Goal: Use online tool/utility: Utilize a website feature to perform a specific function

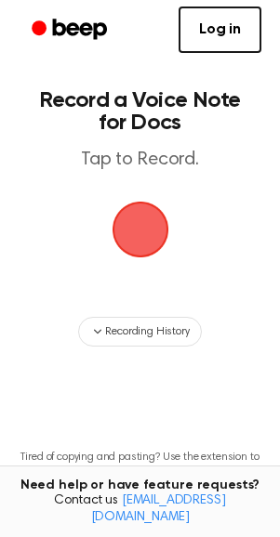
click at [133, 226] on span "button" at bounding box center [139, 230] width 57 height 57
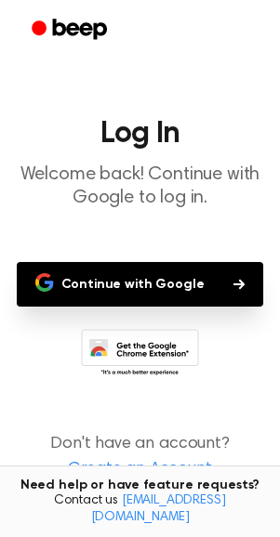
click at [146, 280] on button "Continue with Google" at bounding box center [140, 284] width 247 height 45
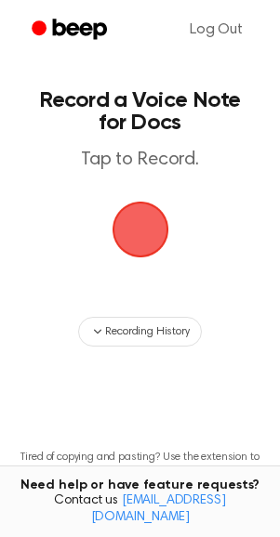
click at [127, 226] on span "button" at bounding box center [140, 229] width 52 height 52
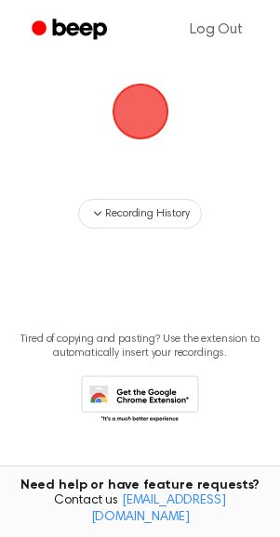
click at [133, 112] on span "button" at bounding box center [140, 111] width 52 height 52
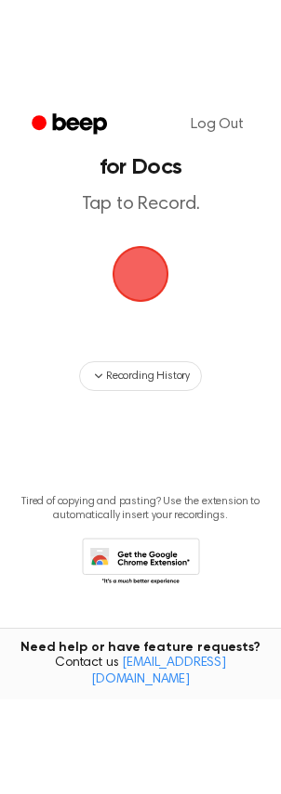
scroll to position [0, 0]
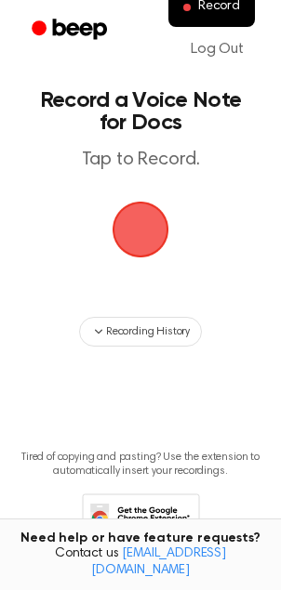
click at [149, 220] on span "button" at bounding box center [140, 230] width 57 height 57
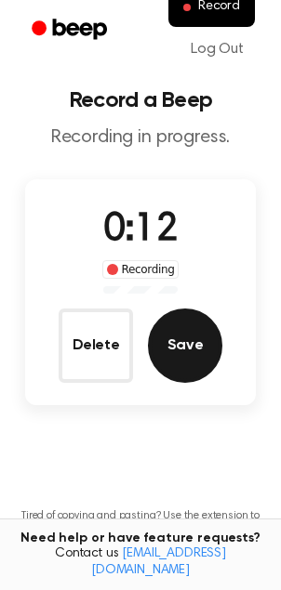
click at [169, 329] on button "Save" at bounding box center [185, 345] width 74 height 74
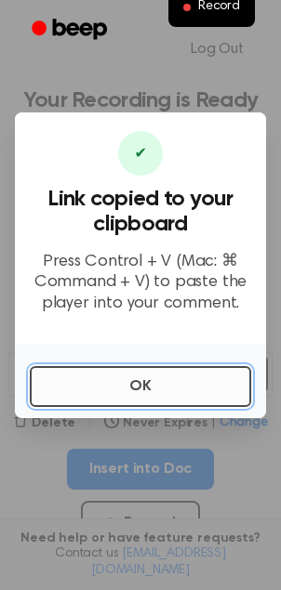
click at [170, 373] on button "OK" at bounding box center [140, 386] width 221 height 41
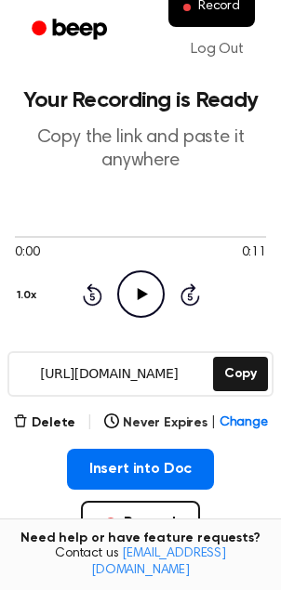
click at [144, 292] on icon at bounding box center [142, 294] width 10 height 12
click at [131, 291] on icon "Pause Audio" at bounding box center [140, 293] width 47 height 47
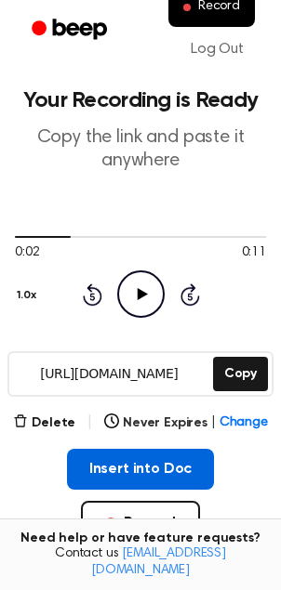
click at [147, 456] on button "Insert into Doc" at bounding box center [141, 469] width 148 height 41
